Goal: Transaction & Acquisition: Book appointment/travel/reservation

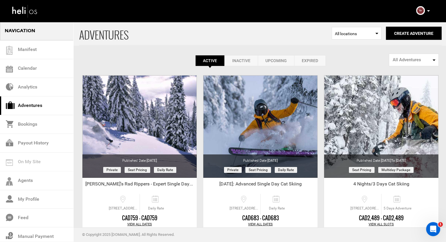
click at [428, 11] on icon at bounding box center [427, 10] width 3 height 1
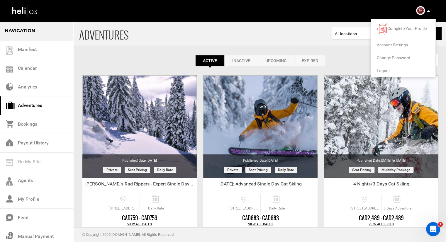
click at [386, 71] on span "Logout" at bounding box center [382, 70] width 13 height 5
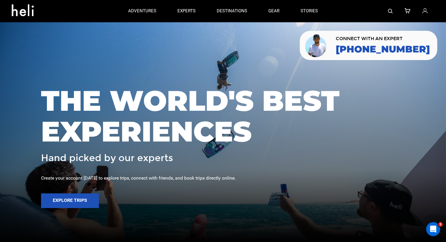
click at [389, 12] on img at bounding box center [390, 11] width 5 height 5
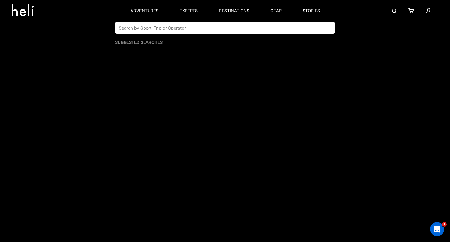
click at [230, 30] on input "text" at bounding box center [219, 28] width 208 height 12
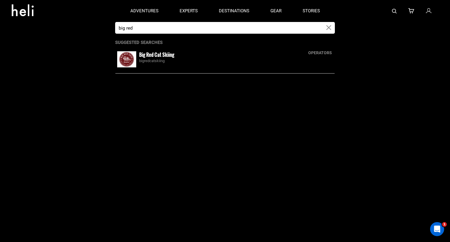
type input "big red"
click at [155, 58] on small "Big Red Cat Skiing" at bounding box center [156, 54] width 35 height 7
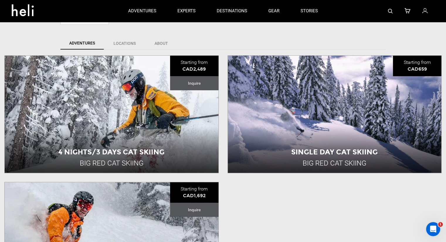
scroll to position [124, 0]
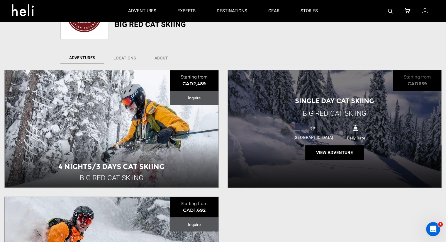
click at [277, 99] on div "Single Day Cat Skiing Big Red Cat Skiing [GEOGRAPHIC_DATA] Daily Rate View Adve…" at bounding box center [335, 128] width 214 height 117
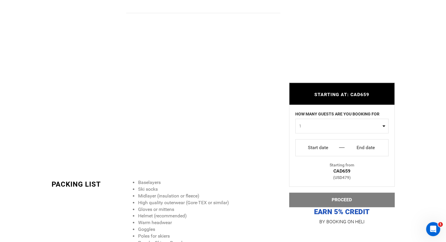
scroll to position [586, 0]
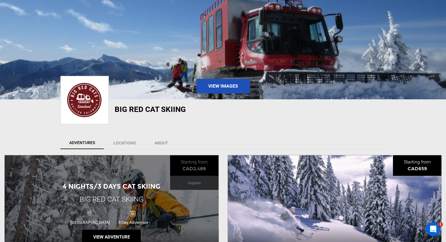
scroll to position [146, 0]
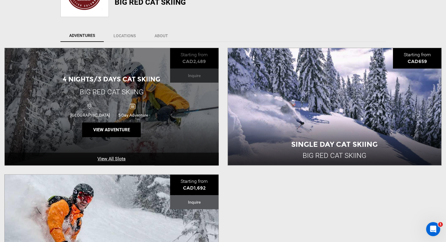
click at [66, 93] on div "4 Nights/3 Days Cat Skiing Big Red Cat Skiing [GEOGRAPHIC_DATA] 5 Day Adventure…" at bounding box center [112, 106] width 214 height 117
